Goal: Task Accomplishment & Management: Use online tool/utility

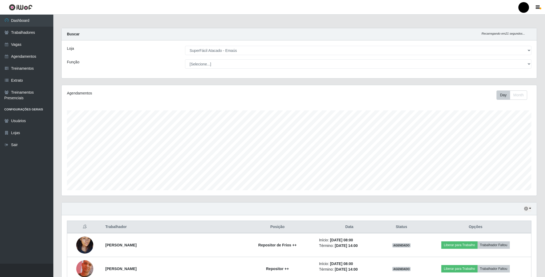
select select "407"
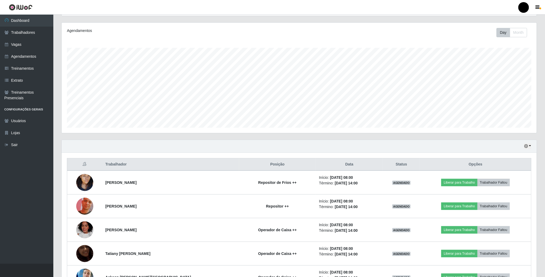
scroll to position [52, 0]
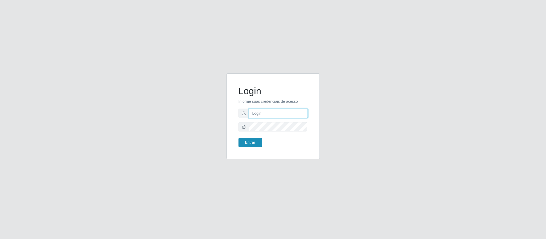
type input "[EMAIL_ADDRESS][DOMAIN_NAME]"
click at [249, 145] on button "Entrar" at bounding box center [250, 142] width 23 height 9
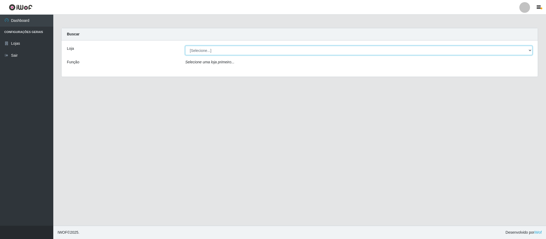
click at [517, 50] on select "[Selecione...] SuperFácil Atacado - Emaús" at bounding box center [358, 50] width 347 height 9
select select "407"
click at [185, 46] on select "[Selecione...] SuperFácil Atacado - Emaús" at bounding box center [358, 50] width 347 height 9
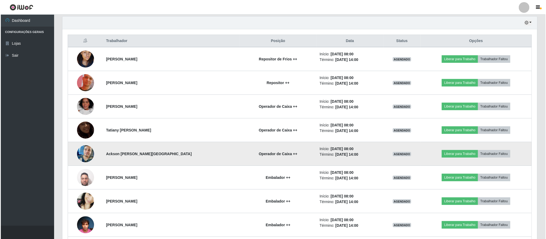
scroll to position [200, 0]
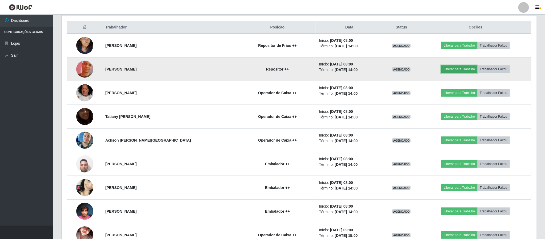
click at [463, 71] on button "Liberar para Trabalho" at bounding box center [459, 69] width 36 height 7
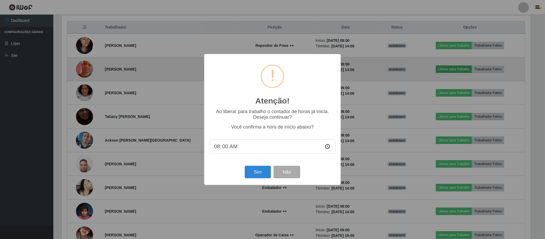
scroll to position [111, 470]
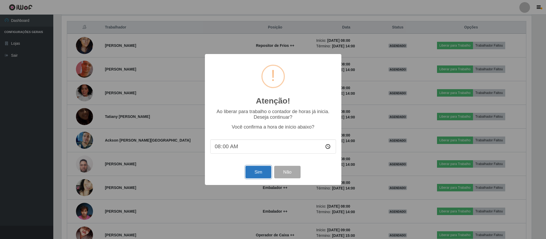
click at [255, 176] on button "Sim" at bounding box center [258, 172] width 26 height 13
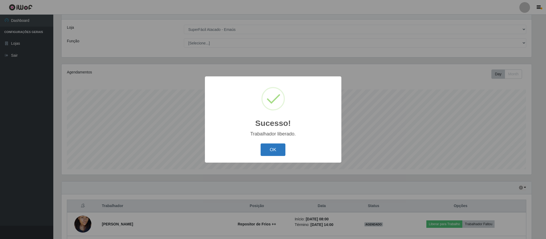
click at [277, 154] on button "OK" at bounding box center [273, 150] width 25 height 13
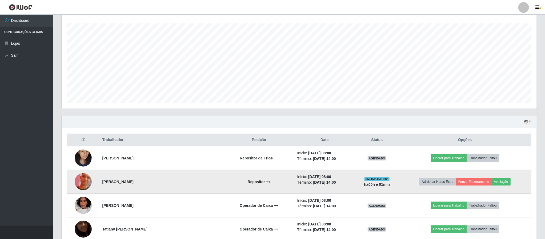
scroll to position [101, 0]
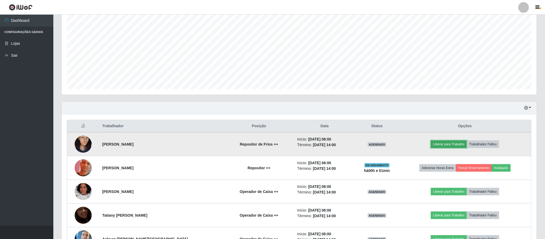
click at [445, 144] on button "Liberar para Trabalho" at bounding box center [449, 144] width 36 height 7
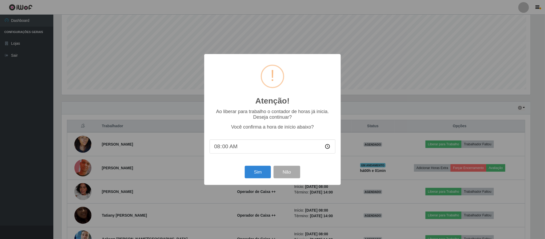
scroll to position [111, 470]
click at [259, 171] on button "Sim" at bounding box center [258, 172] width 26 height 13
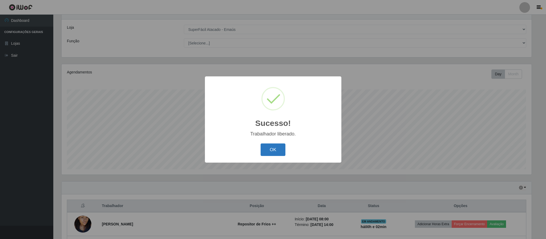
click at [277, 148] on button "OK" at bounding box center [273, 150] width 25 height 13
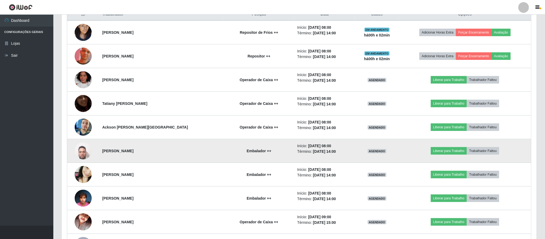
scroll to position [221, 0]
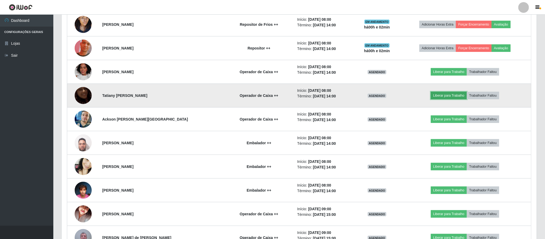
click at [451, 98] on button "Liberar para Trabalho" at bounding box center [449, 95] width 36 height 7
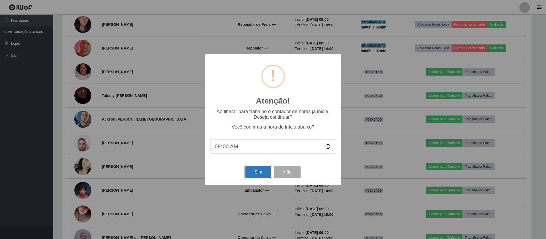
click at [257, 170] on button "Sim" at bounding box center [258, 172] width 26 height 13
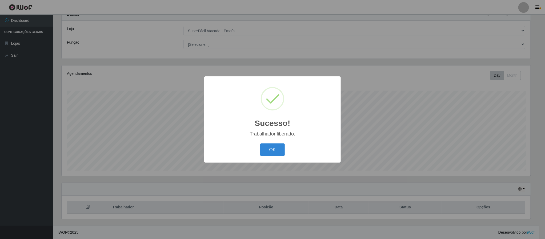
scroll to position [0, 0]
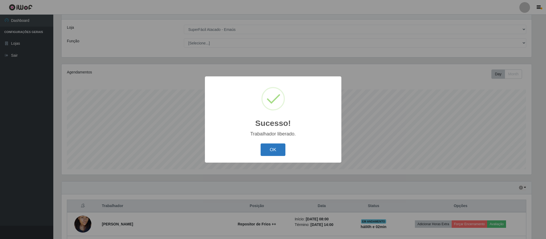
click at [275, 145] on button "OK" at bounding box center [273, 150] width 25 height 13
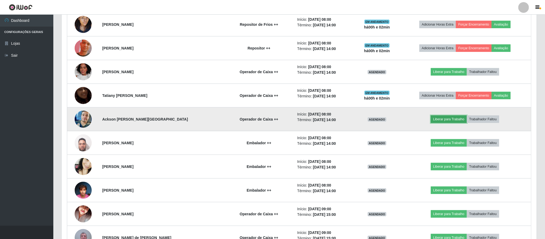
click at [452, 122] on button "Liberar para Trabalho" at bounding box center [449, 119] width 36 height 7
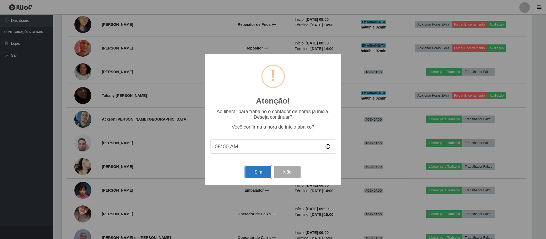
click at [261, 175] on button "Sim" at bounding box center [258, 172] width 26 height 13
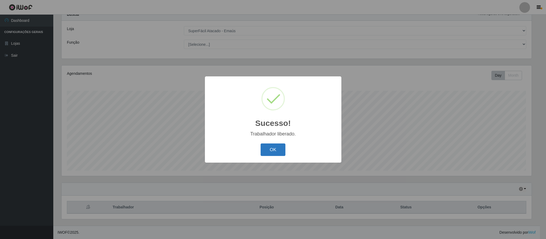
click at [273, 151] on button "OK" at bounding box center [273, 150] width 25 height 13
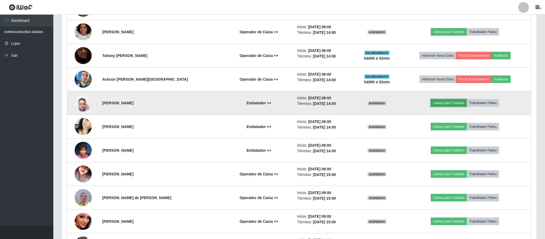
click at [441, 105] on button "Liberar para Trabalho" at bounding box center [449, 102] width 36 height 7
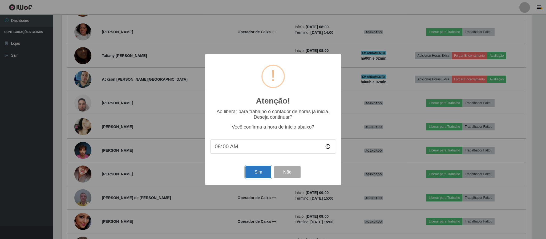
click at [263, 174] on button "Sim" at bounding box center [258, 172] width 26 height 13
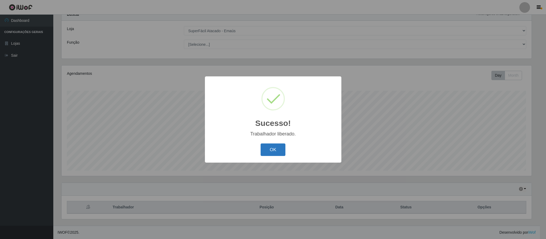
click at [273, 150] on button "OK" at bounding box center [273, 150] width 25 height 13
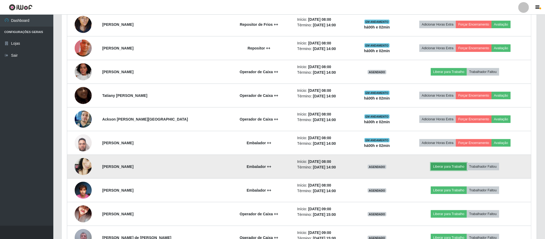
click at [440, 169] on button "Liberar para Trabalho" at bounding box center [449, 166] width 36 height 7
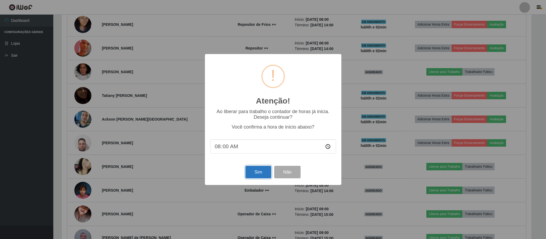
click at [261, 169] on button "Sim" at bounding box center [258, 172] width 26 height 13
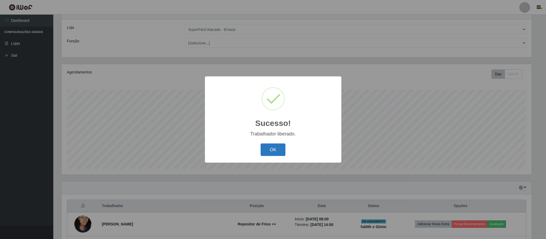
click at [270, 150] on button "OK" at bounding box center [273, 150] width 25 height 13
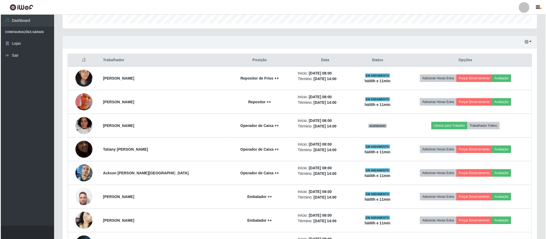
scroll to position [141, 0]
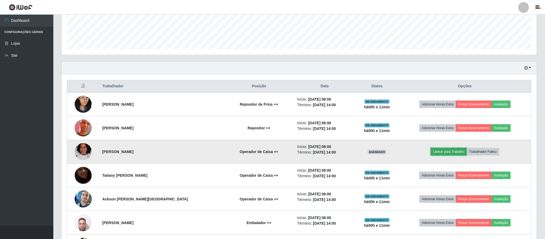
click at [438, 153] on button "Liberar para Trabalho" at bounding box center [449, 151] width 36 height 7
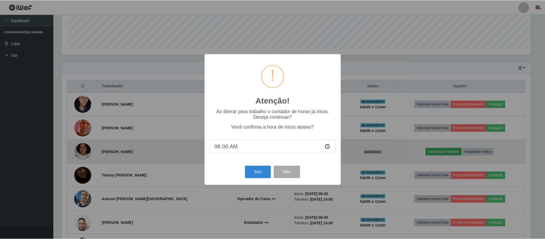
scroll to position [111, 470]
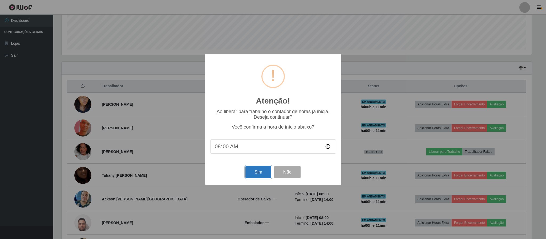
click at [259, 172] on button "Sim" at bounding box center [258, 172] width 26 height 13
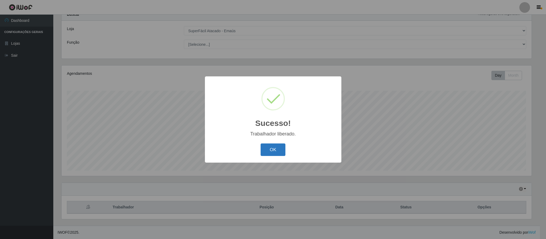
click at [276, 150] on button "OK" at bounding box center [273, 150] width 25 height 13
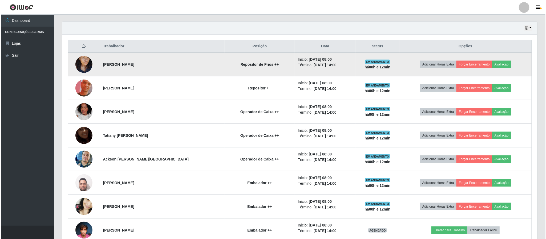
scroll to position [221, 0]
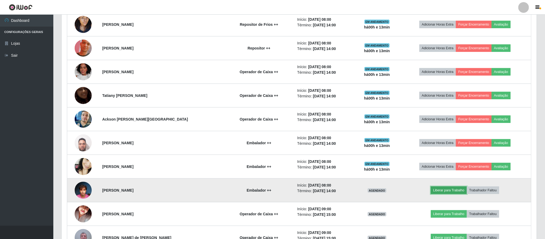
click at [450, 194] on button "Liberar para Trabalho" at bounding box center [449, 190] width 36 height 7
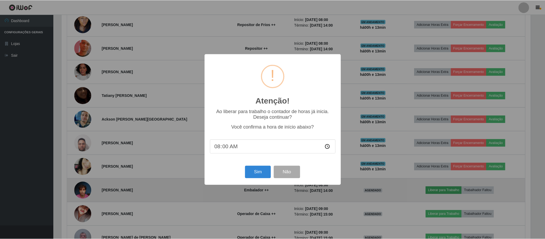
scroll to position [111, 470]
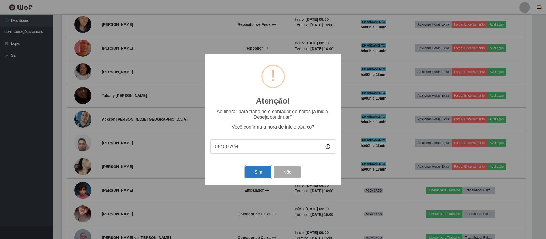
click at [270, 176] on button "Sim" at bounding box center [258, 172] width 26 height 13
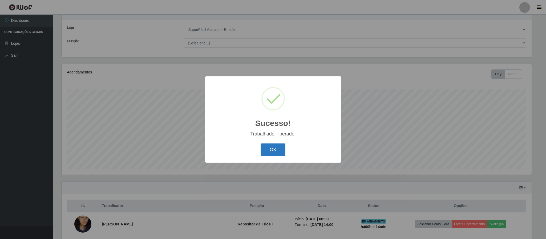
click at [269, 153] on button "OK" at bounding box center [273, 150] width 25 height 13
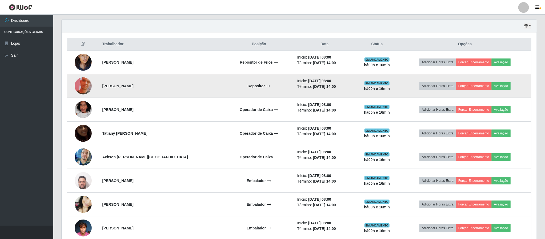
scroll to position [181, 0]
